Goal: Task Accomplishment & Management: Manage account settings

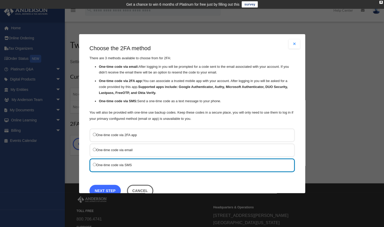
click at [106, 187] on link "Next Step" at bounding box center [104, 191] width 31 height 12
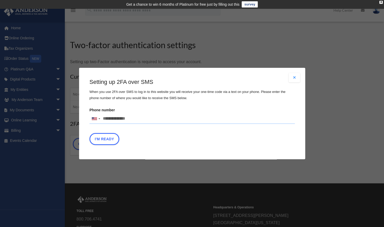
click at [133, 117] on input "Phone number United States +1 United Kingdom +44 Afghanistan (‫افغانستان‬‎) +93…" at bounding box center [191, 119] width 205 height 10
type input "**********"
click at [111, 139] on button "I'm Ready" at bounding box center [104, 139] width 30 height 12
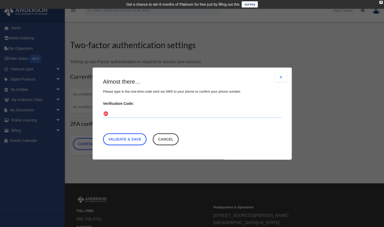
click at [121, 115] on input "Verification Code:" at bounding box center [192, 114] width 178 height 8
type input "******"
click at [133, 139] on link "Validate & Save" at bounding box center [125, 140] width 44 height 12
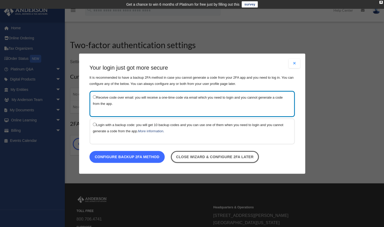
click at [148, 158] on link "Configure backup 2FA method" at bounding box center [126, 157] width 75 height 12
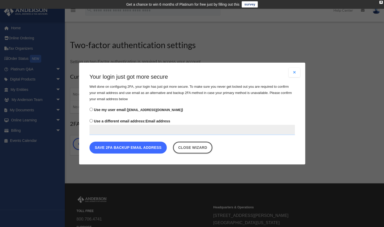
click at [150, 146] on button "Save 2FA backup email address" at bounding box center [127, 148] width 77 height 12
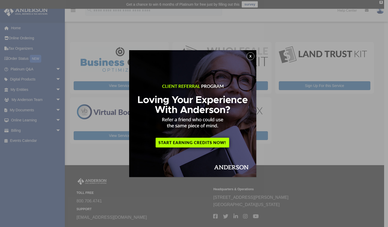
click at [253, 56] on button "x" at bounding box center [251, 56] width 8 height 8
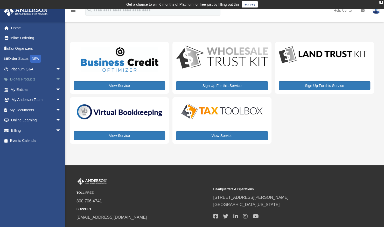
click at [56, 79] on span "arrow_drop_down" at bounding box center [61, 79] width 10 height 11
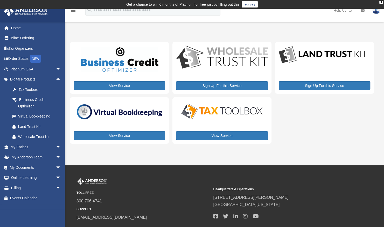
click at [107, 148] on div "My Services date_range Published on Last updated [DATE] [DATE] by [PERSON_NAME]…" at bounding box center [224, 91] width 308 height 117
click at [319, 138] on div "View Service Sign Up For this Service Sign Up For this Service View Service Vie…" at bounding box center [222, 93] width 304 height 102
click at [28, 51] on link "Tax Organizers" at bounding box center [36, 48] width 65 height 10
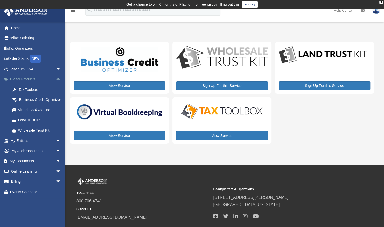
click at [26, 77] on link "Digital Products arrow_drop_up" at bounding box center [36, 79] width 65 height 10
click at [25, 103] on div "Business Credit Optimizer" at bounding box center [40, 100] width 44 height 6
click at [25, 123] on link "Land Trust Kit" at bounding box center [37, 120] width 61 height 10
